Goal: Task Accomplishment & Management: Complete application form

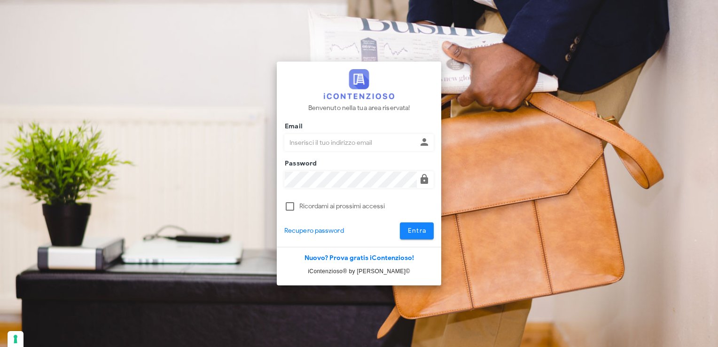
type input "avvocatobrunomaviglia@gmail.com"
click at [416, 232] on span "Entra" at bounding box center [416, 230] width 19 height 8
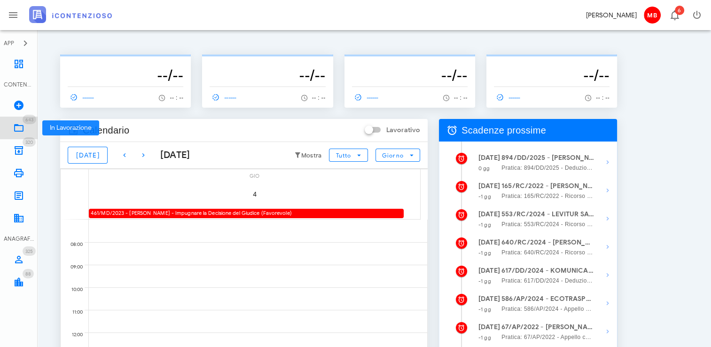
click at [23, 128] on icon at bounding box center [18, 127] width 11 height 11
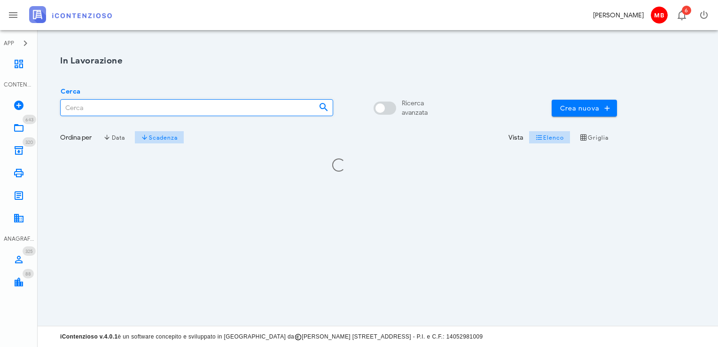
click at [128, 109] on input "Cerca" at bounding box center [186, 108] width 250 height 16
type input "de [PERSON_NAME]"
click at [23, 62] on icon at bounding box center [18, 63] width 11 height 11
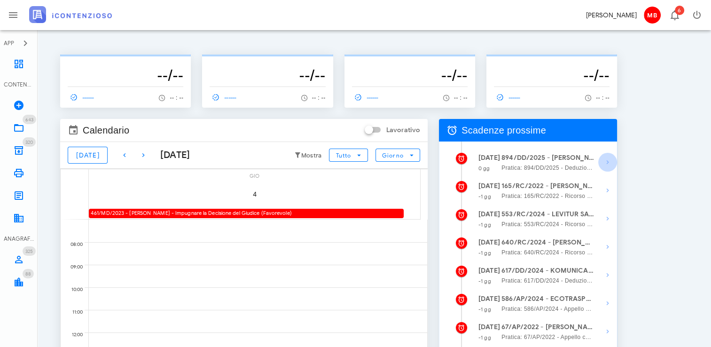
click at [606, 167] on icon "button" at bounding box center [607, 161] width 11 height 11
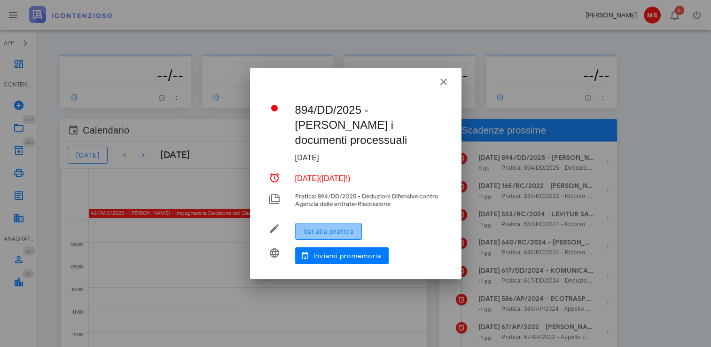
click at [340, 231] on span "Vai alla pratica" at bounding box center [328, 231] width 51 height 8
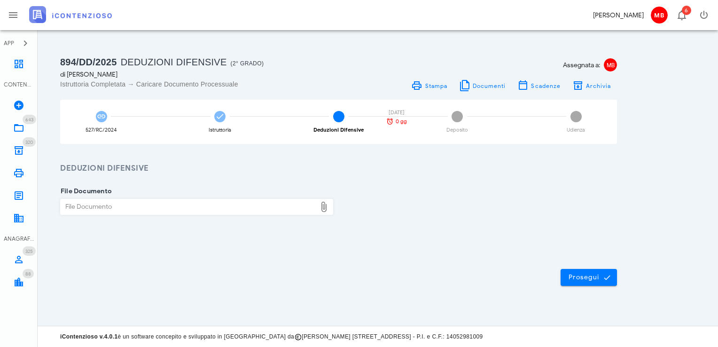
click at [281, 206] on div "File Documento" at bounding box center [189, 206] width 256 height 15
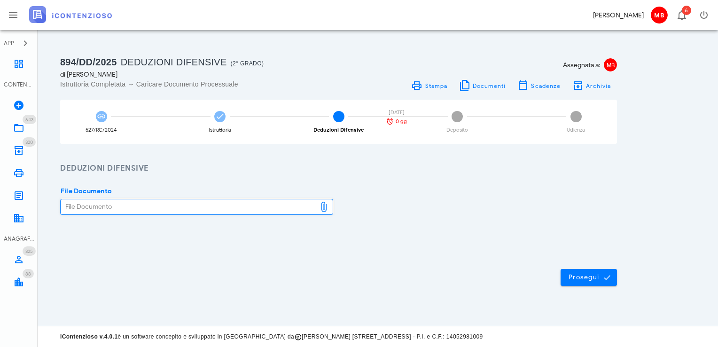
type input "C:\fakepath\controdeduzioni.pdf"
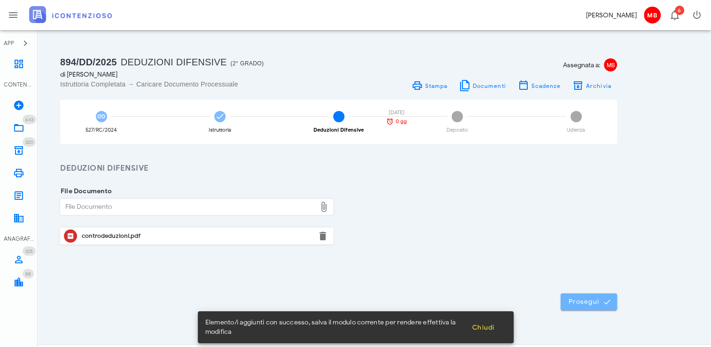
click at [584, 300] on span "Prosegui" at bounding box center [588, 301] width 41 height 8
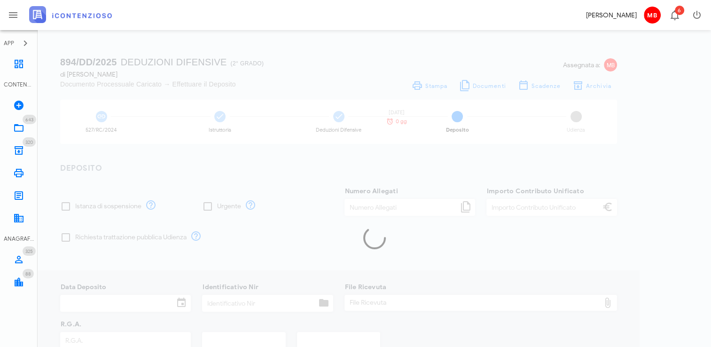
type input "250,00"
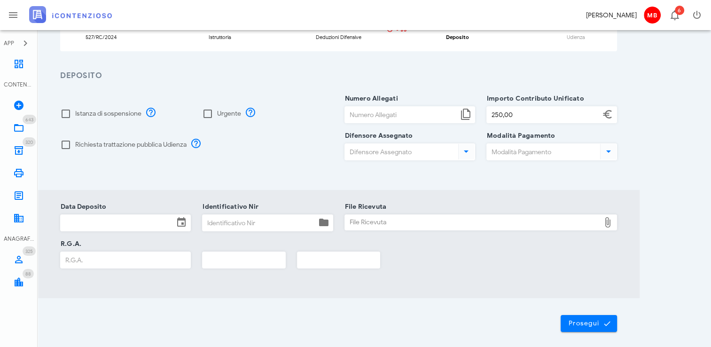
scroll to position [94, 0]
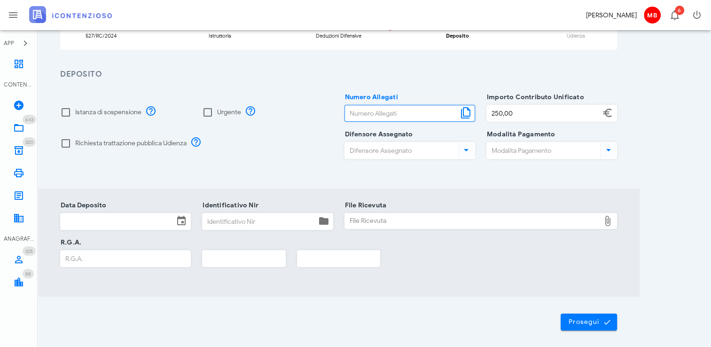
click at [370, 112] on input "Numero Allegati" at bounding box center [401, 113] width 113 height 16
type input "1"
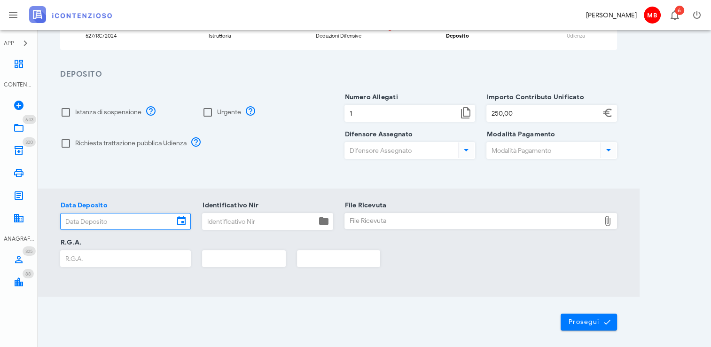
click at [120, 219] on input "Data Deposito" at bounding box center [117, 221] width 113 height 16
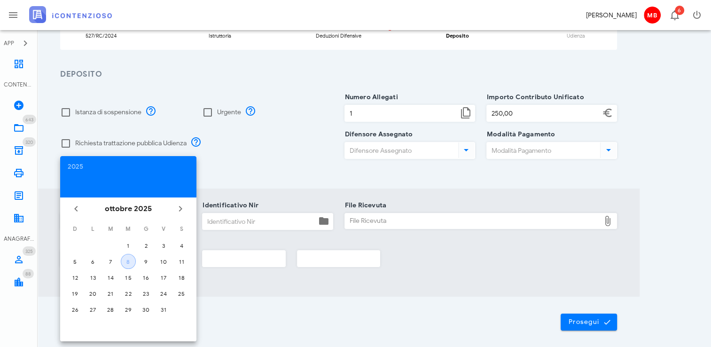
click at [127, 264] on button "8" at bounding box center [128, 261] width 15 height 15
type input "08/10/2025"
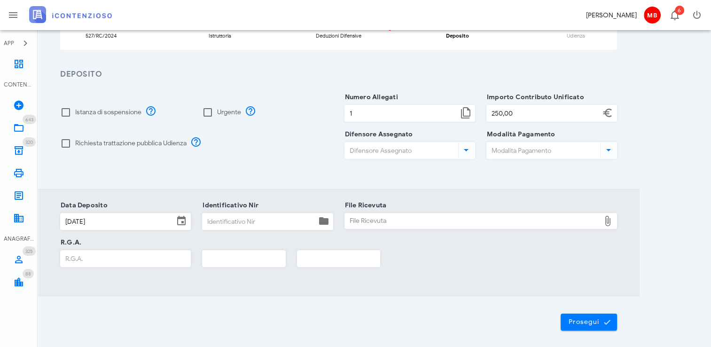
click at [125, 265] on div "R.G.A." at bounding box center [125, 258] width 131 height 17
click at [229, 222] on input "Identificativo Nir" at bounding box center [259, 221] width 113 height 16
type input "11"
click at [246, 260] on input "text" at bounding box center [244, 258] width 83 height 16
type input "2025"
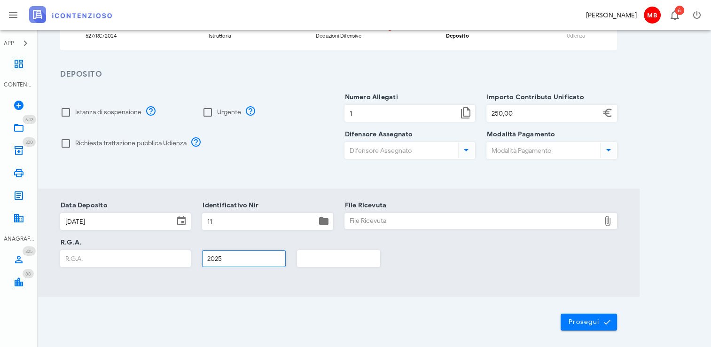
click at [139, 261] on input "R.G.A." at bounding box center [126, 258] width 130 height 16
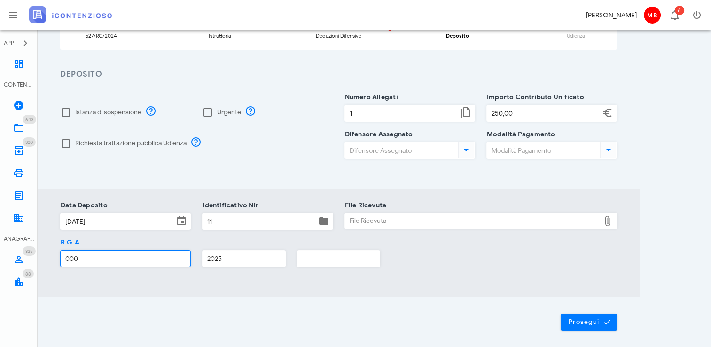
type input "000"
click at [424, 221] on div "File Ricevuta" at bounding box center [473, 220] width 256 height 15
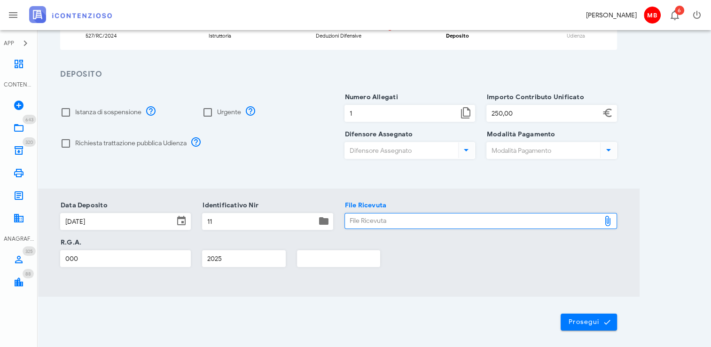
type input "C:\fakepath\NIR_D-3712588-2025.pdf"
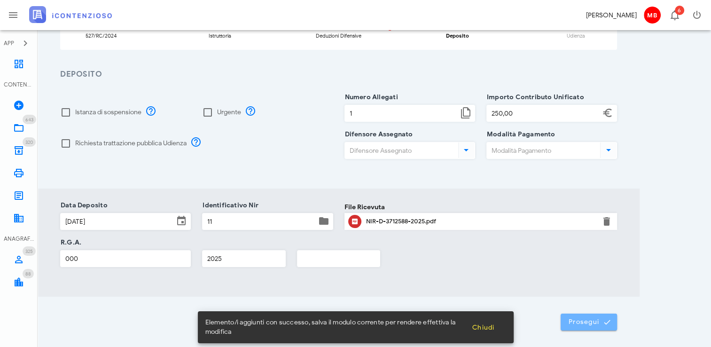
click at [588, 321] on span "Prosegui" at bounding box center [588, 322] width 41 height 8
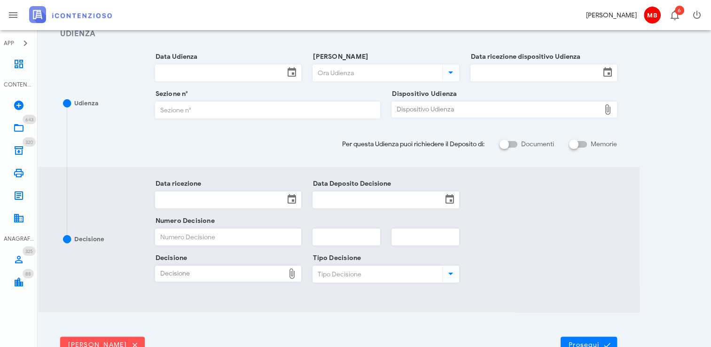
scroll to position [201, 0]
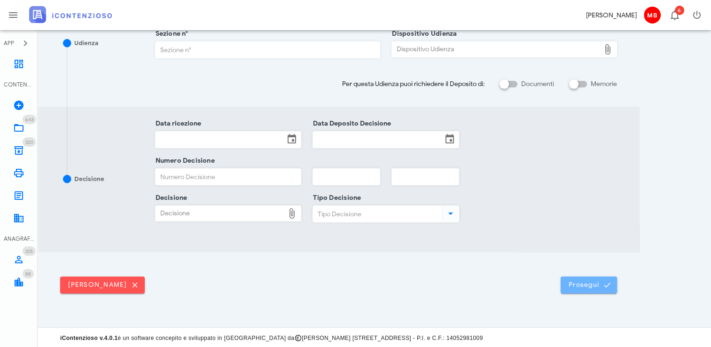
click at [575, 288] on button "Prosegui" at bounding box center [589, 284] width 56 height 17
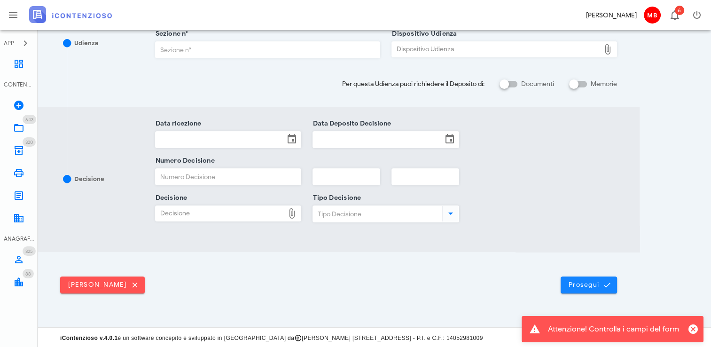
scroll to position [0, 0]
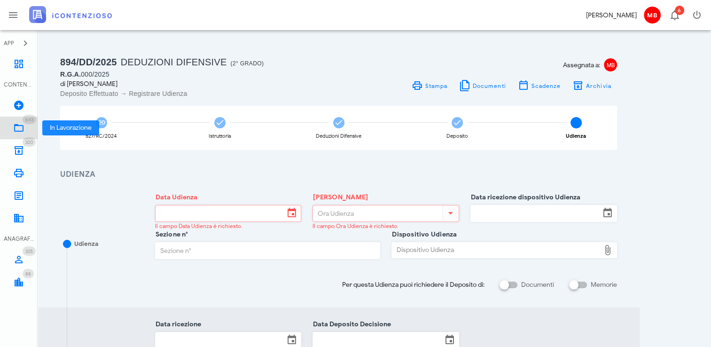
click at [24, 130] on link "643 In Lavorazione 643" at bounding box center [19, 128] width 38 height 23
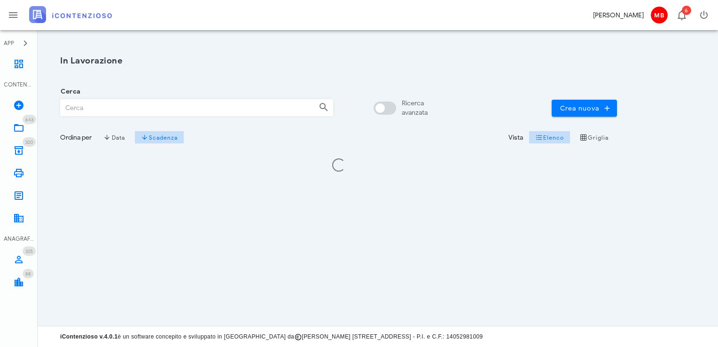
click at [97, 109] on input "Cerca" at bounding box center [186, 108] width 250 height 16
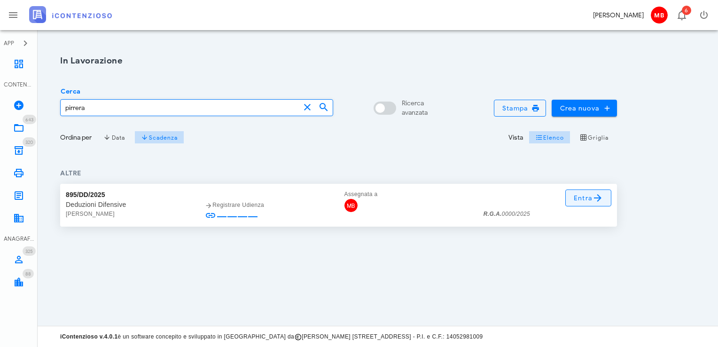
type input "pirrera"
click at [586, 199] on span "Entra" at bounding box center [588, 197] width 31 height 11
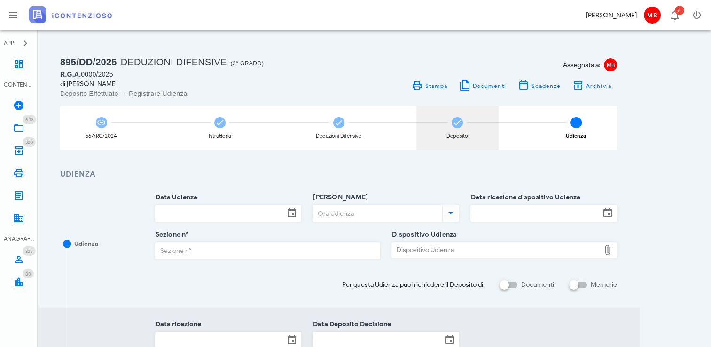
click at [448, 134] on div "Deposito" at bounding box center [457, 135] width 22 height 5
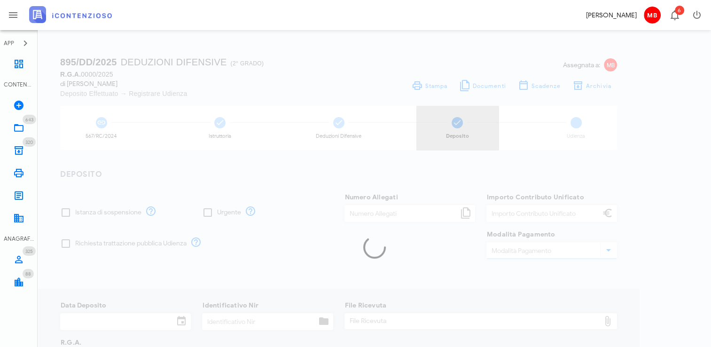
type input "1"
type input "30,00"
type input "06/10/2025"
type input "88"
type input "0000"
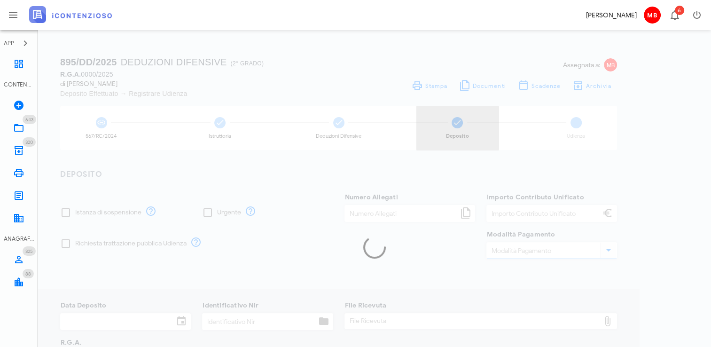
type input "2025"
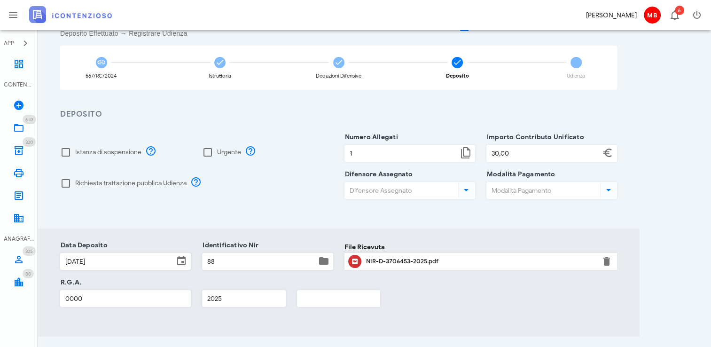
scroll to position [137, 0]
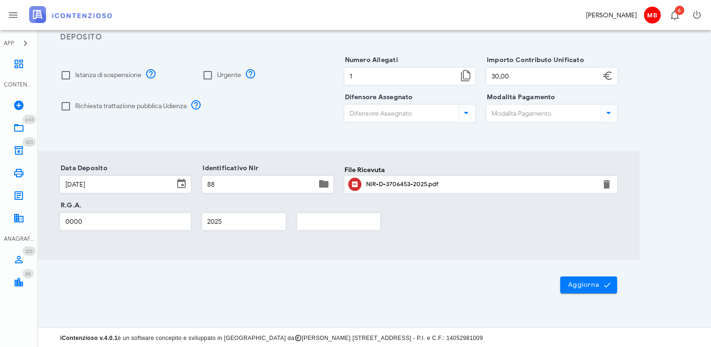
click at [120, 218] on input "0000" at bounding box center [126, 221] width 130 height 16
type input "0"
type input "4484"
click at [581, 277] on button "Aggiorna" at bounding box center [588, 284] width 57 height 17
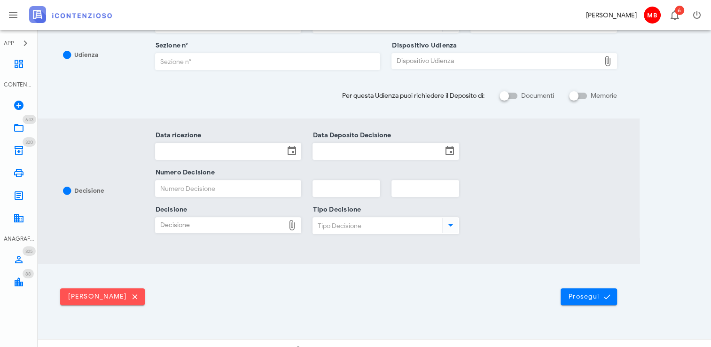
scroll to position [201, 0]
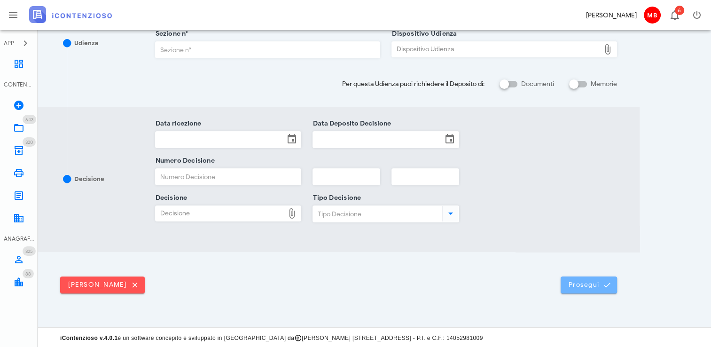
click at [584, 280] on span "Prosegui" at bounding box center [588, 284] width 41 height 8
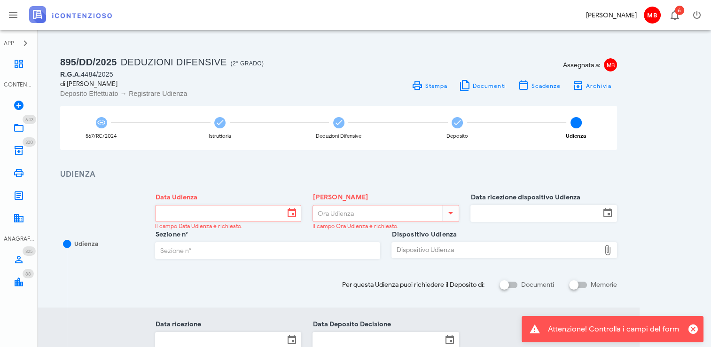
scroll to position [188, 0]
